Goal: Transaction & Acquisition: Purchase product/service

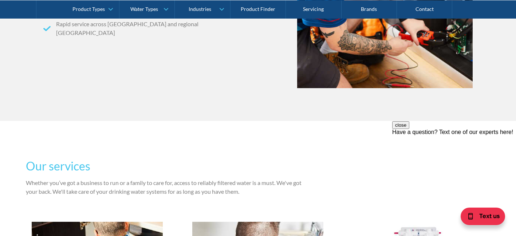
scroll to position [389, 0]
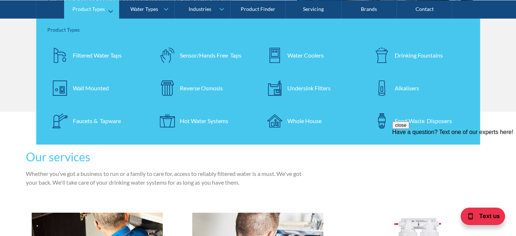
click at [296, 56] on div "Water Coolers" at bounding box center [305, 55] width 36 height 9
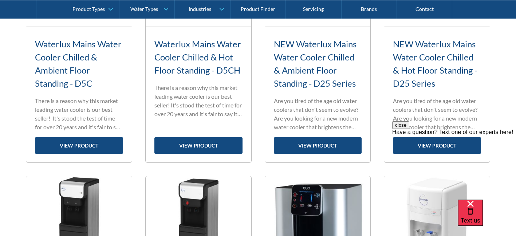
scroll to position [425, 0]
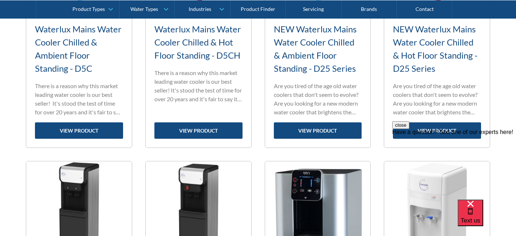
click at [433, 128] on div "close Have a question? Text one of our experts here!" at bounding box center [454, 164] width 124 height 87
click at [441, 133] on div "close Have a question? Text one of our experts here!" at bounding box center [454, 164] width 124 height 87
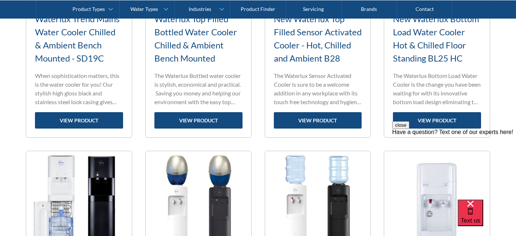
scroll to position [1012, 0]
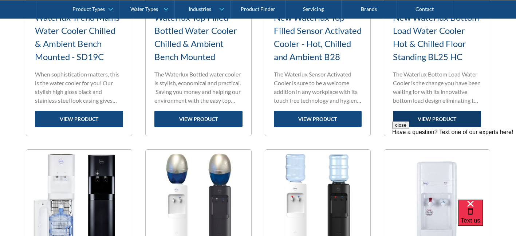
click at [435, 116] on link "view product" at bounding box center [437, 119] width 88 height 16
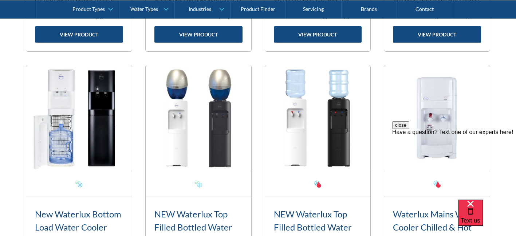
scroll to position [1097, 0]
click at [203, 137] on img at bounding box center [199, 118] width 106 height 106
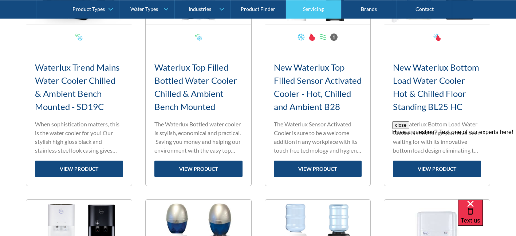
scroll to position [678, 0]
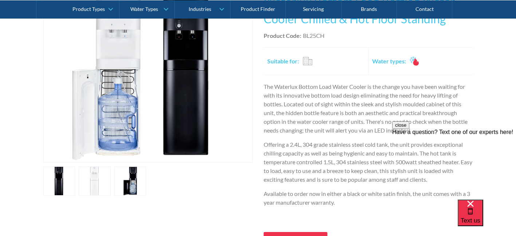
scroll to position [76, 0]
